Goal: Task Accomplishment & Management: Use online tool/utility

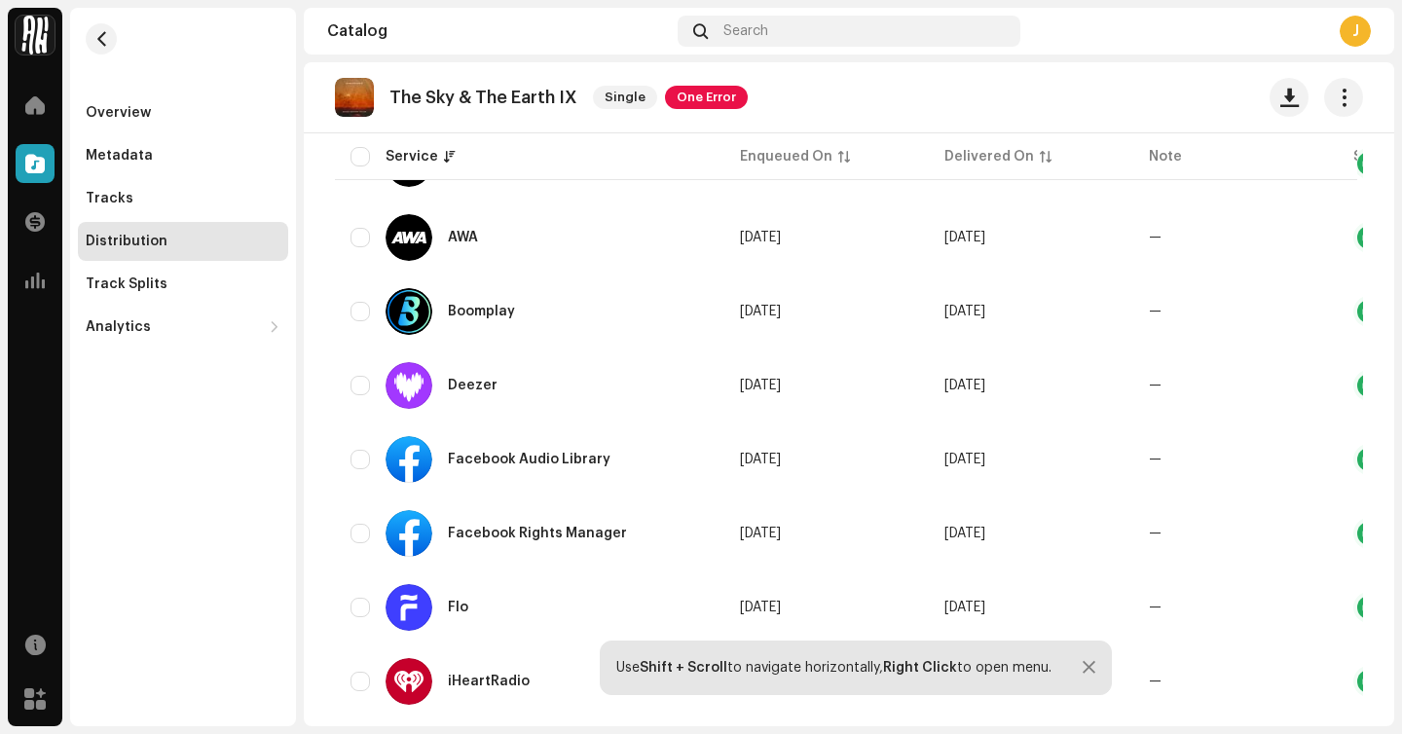
scroll to position [478, 0]
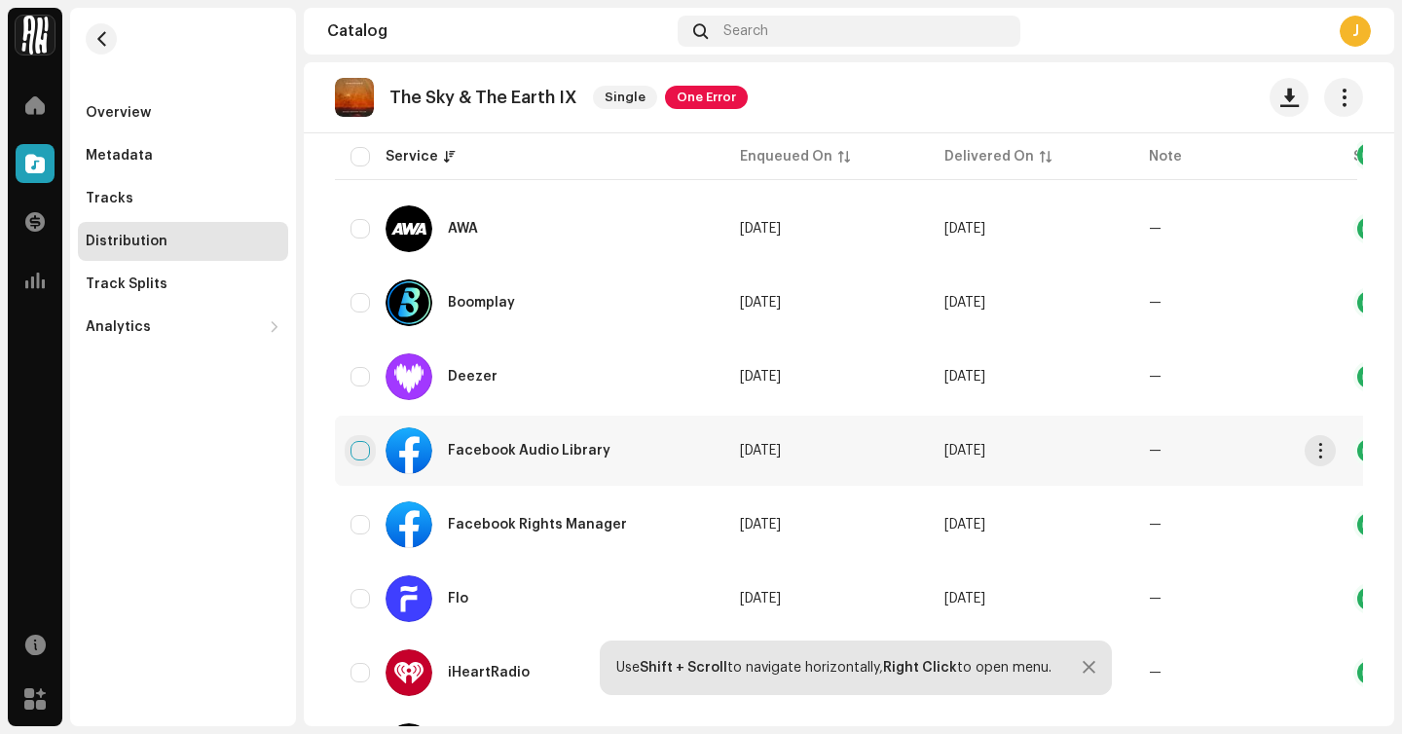
click at [356, 452] on input "checkbox" at bounding box center [360, 450] width 19 height 19
checkbox input "true"
click at [360, 522] on input "Row Unselected" at bounding box center [360, 524] width 19 height 19
checkbox input "true"
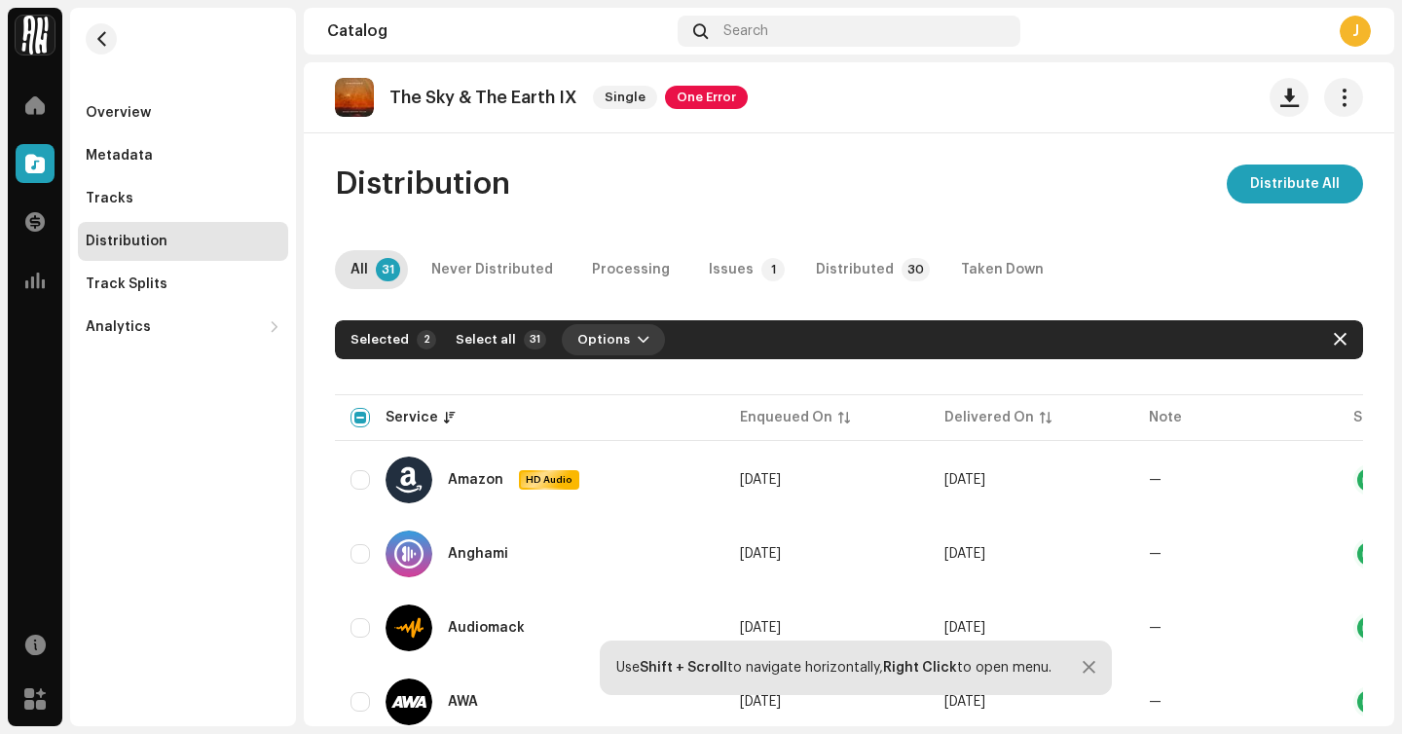
click at [577, 340] on span "Options" at bounding box center [603, 339] width 53 height 39
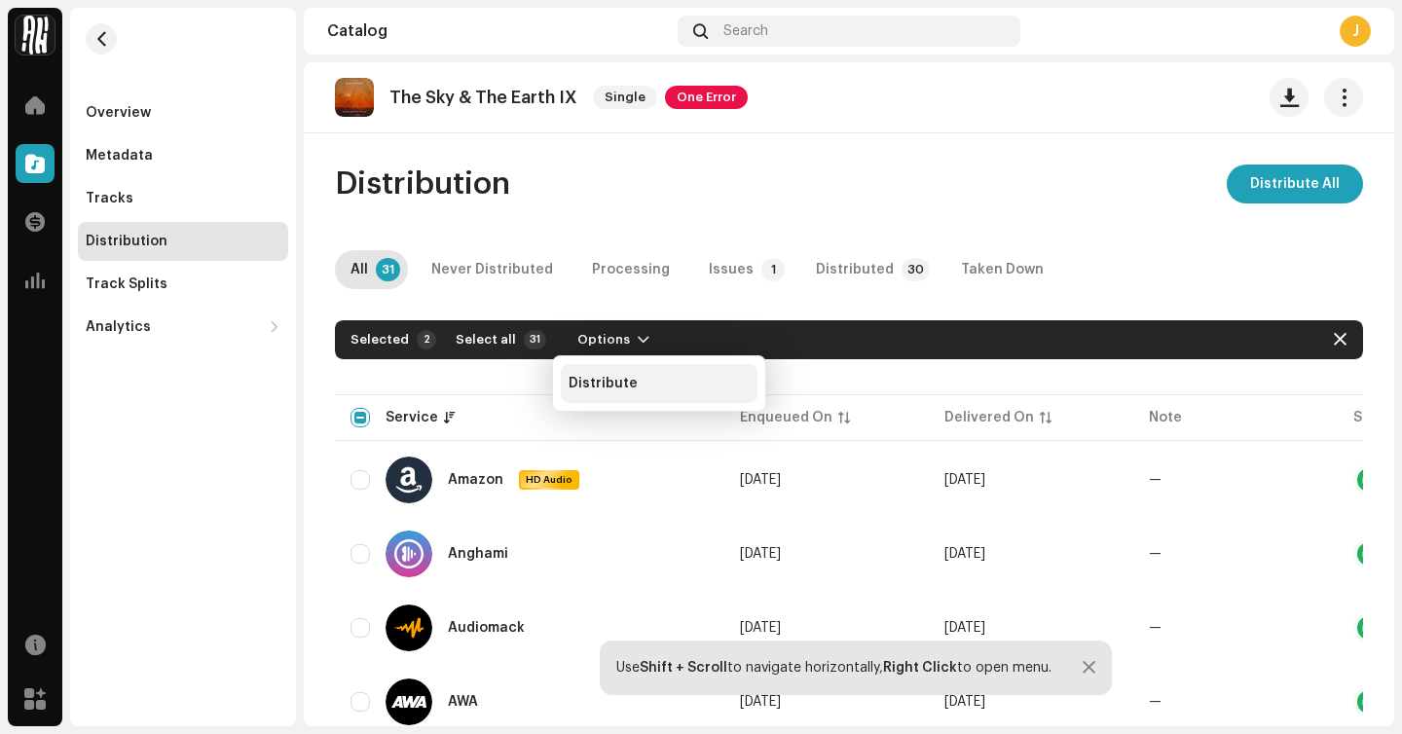
click at [597, 398] on div "Distribute" at bounding box center [659, 383] width 197 height 39
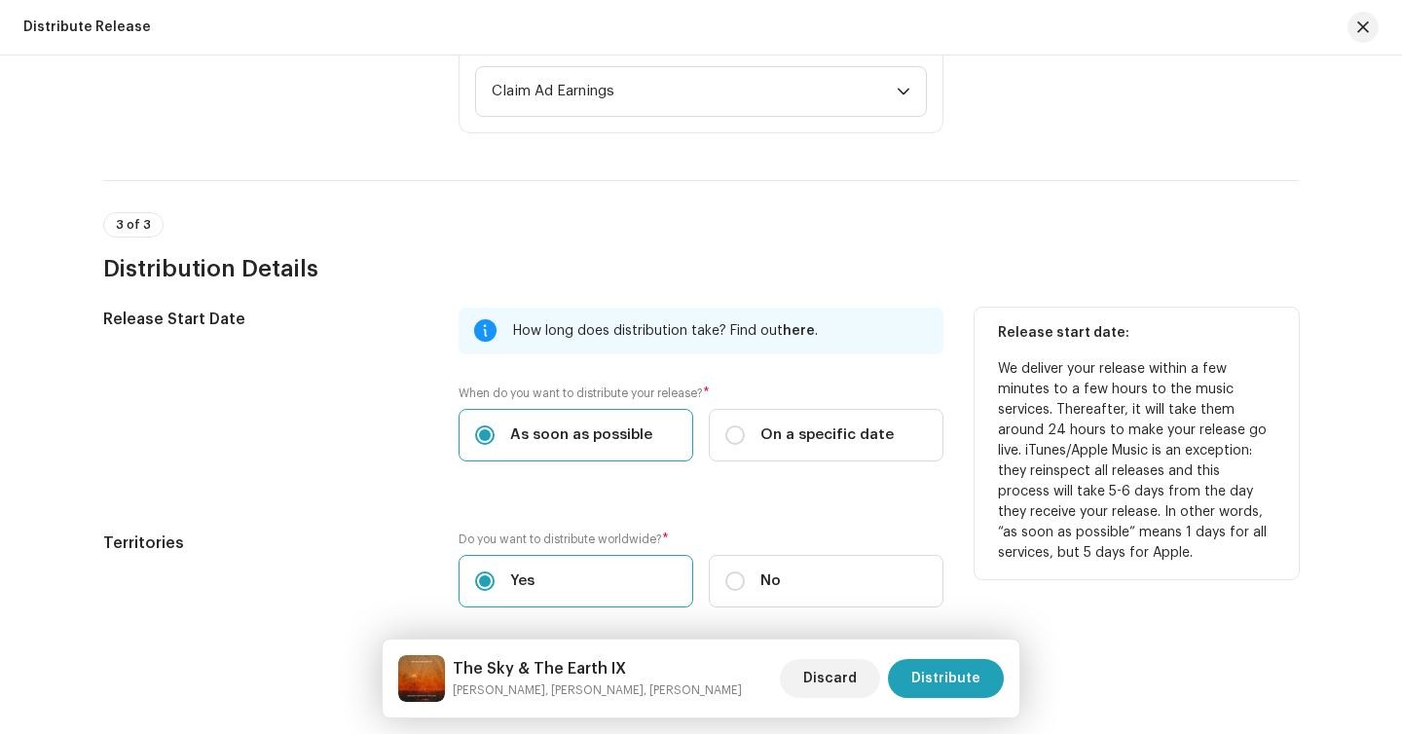
scroll to position [751, 0]
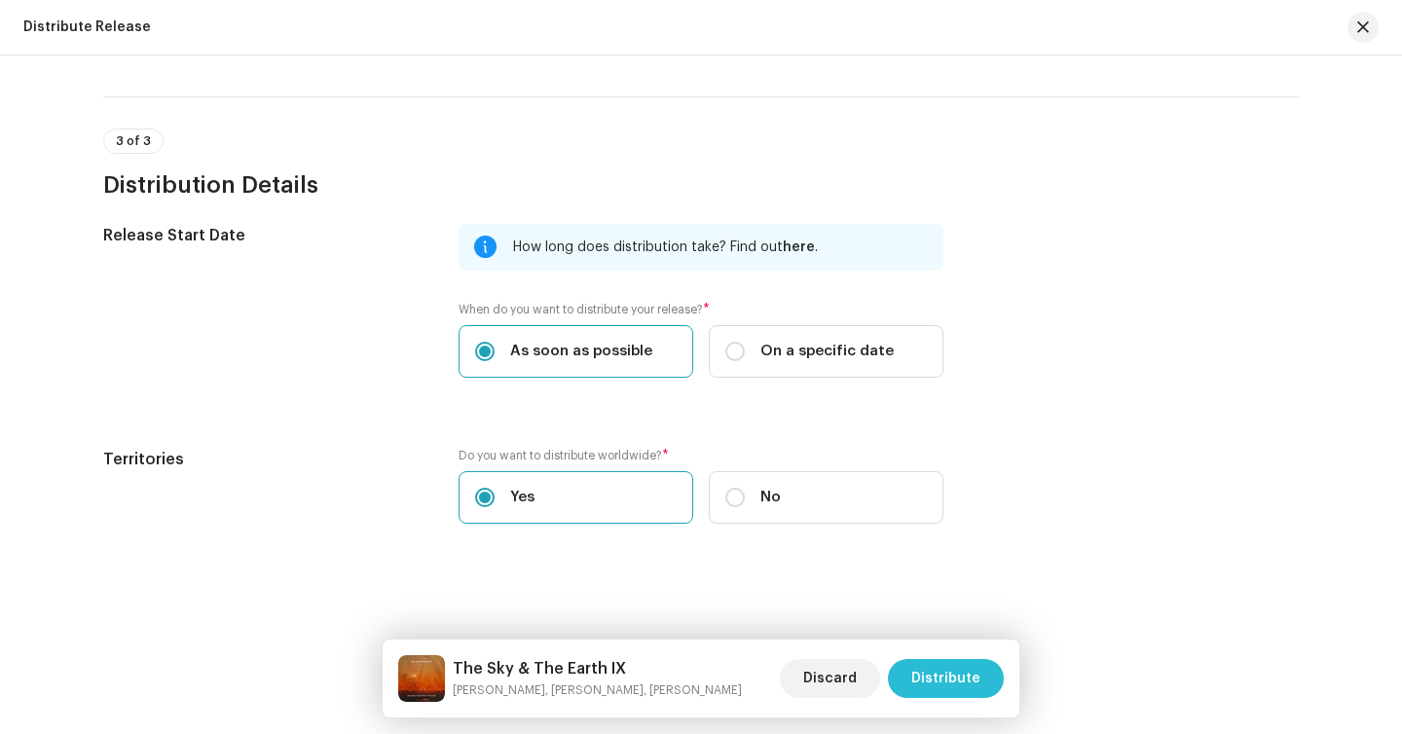
click at [933, 661] on span "Distribute" at bounding box center [945, 678] width 69 height 39
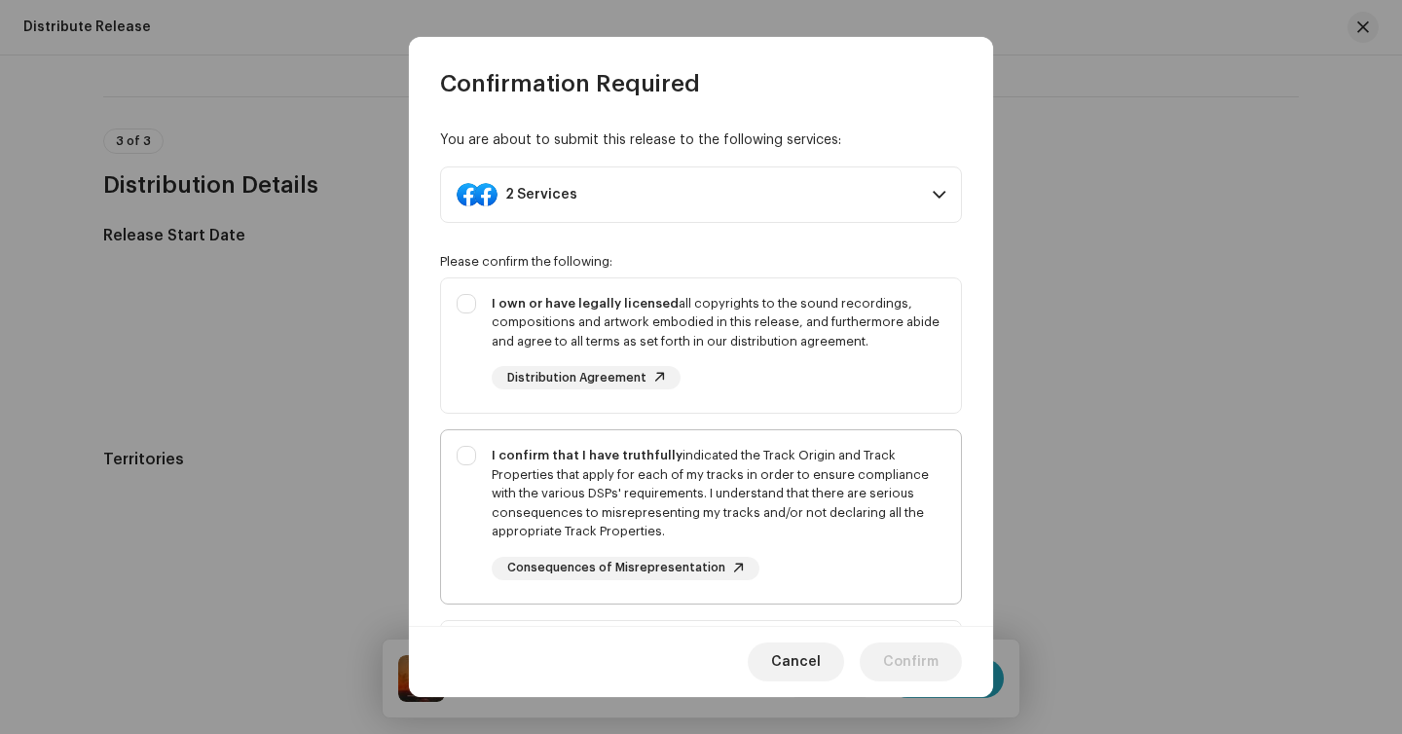
click at [760, 461] on div "I confirm that I have truthfully indicated the Track Origin and Track Propertie…" at bounding box center [719, 493] width 454 height 95
checkbox input "true"
click at [758, 315] on div "I own or have legally licensed all copyrights to the sound recordings, composit…" at bounding box center [719, 322] width 454 height 57
checkbox input "true"
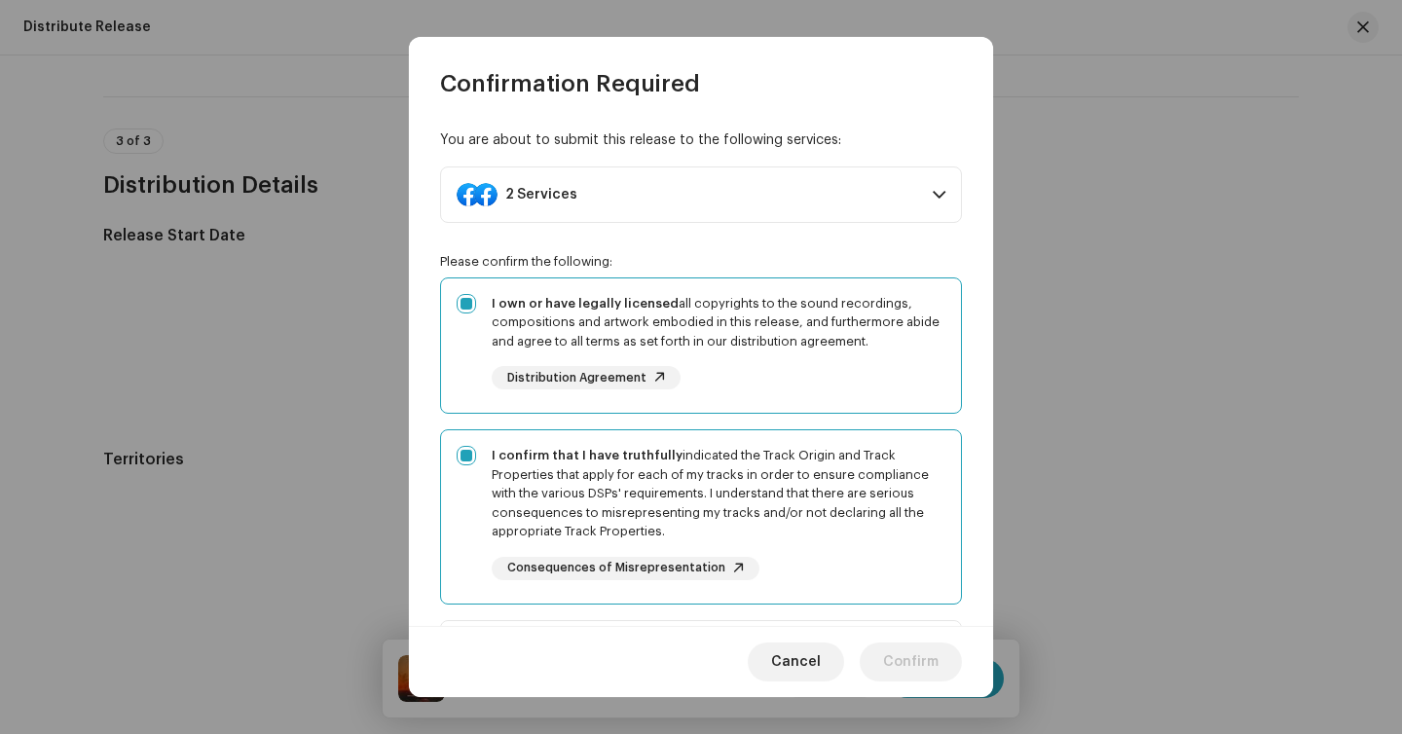
scroll to position [313, 0]
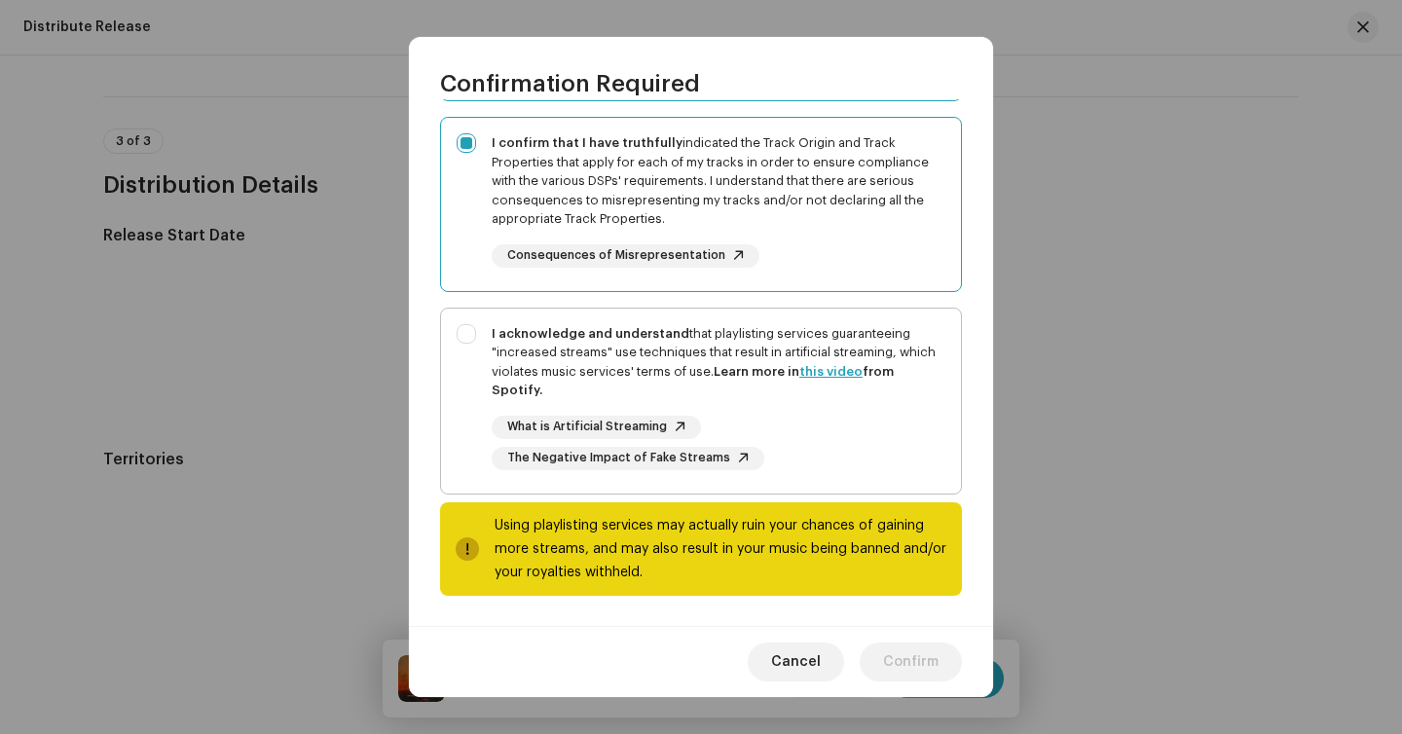
click at [757, 340] on div "I acknowledge and understand that playlisting services guaranteeing "increased …" at bounding box center [719, 362] width 454 height 76
checkbox input "true"
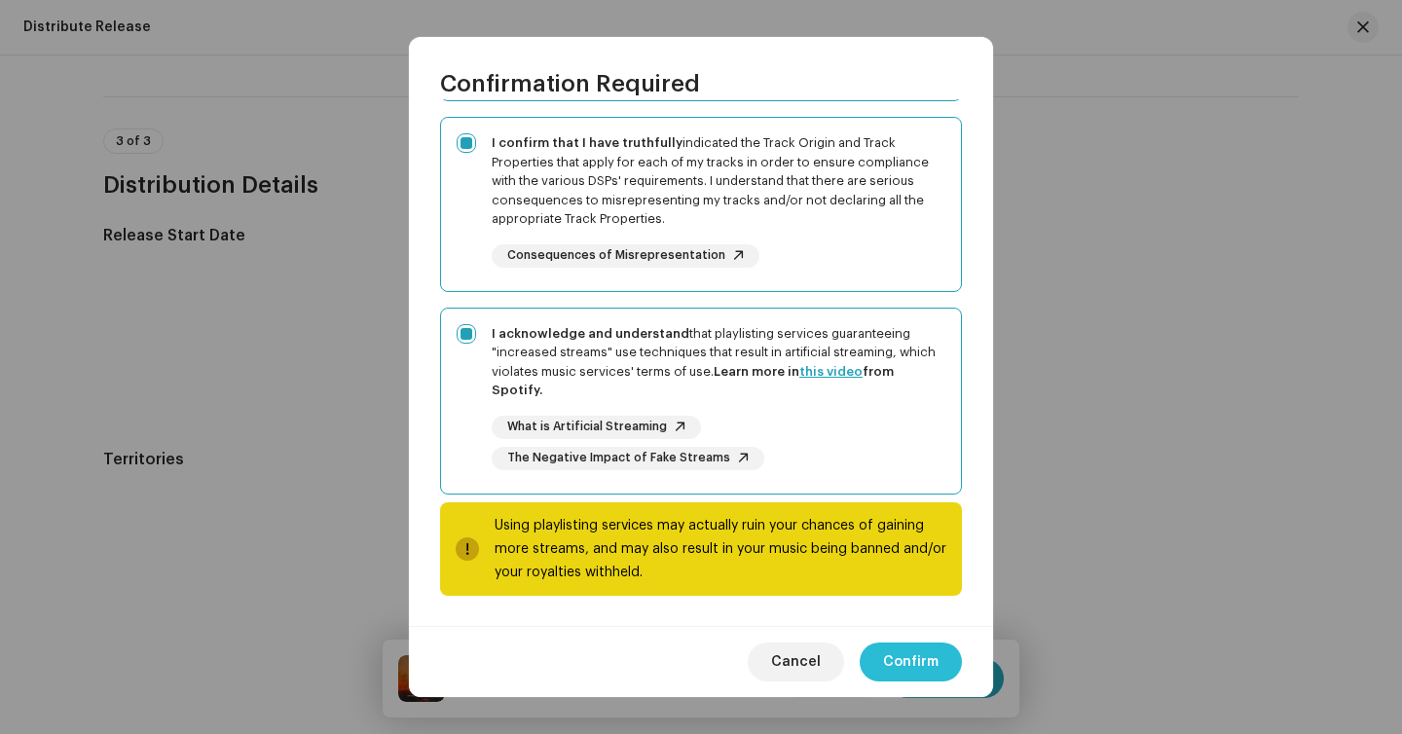
click at [901, 671] on span "Confirm" at bounding box center [911, 662] width 56 height 39
